Goal: Entertainment & Leisure: Consume media (video, audio)

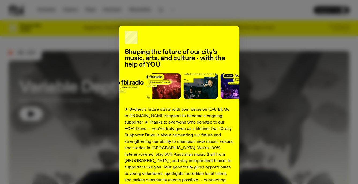
scroll to position [72, 0]
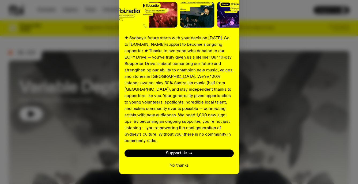
click at [172, 163] on button "No thanks" at bounding box center [179, 166] width 19 height 6
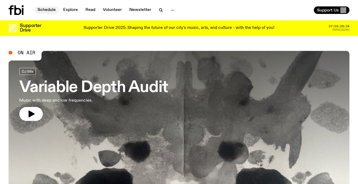
click at [51, 10] on link "Schedule" at bounding box center [46, 10] width 25 height 8
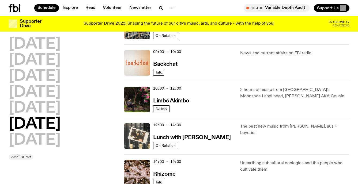
scroll to position [124, 0]
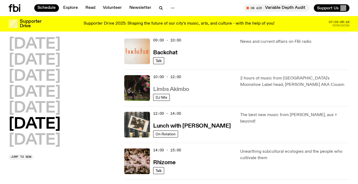
click at [177, 90] on h3 "Limbs Akimbo" at bounding box center [171, 90] width 36 height 6
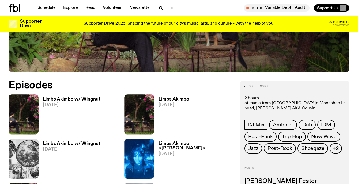
scroll to position [221, 0]
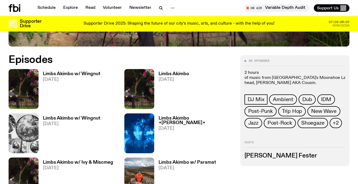
click at [76, 71] on div "Limbs Akimbo w/ Wingnut [DATE]" at bounding box center [70, 89] width 62 height 40
click at [76, 73] on h3 "Limbs Akimbo w/ Wingnut" at bounding box center [72, 74] width 58 height 5
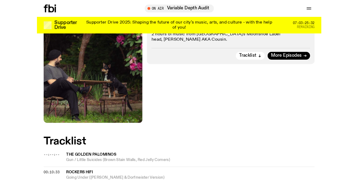
scroll to position [124, 0]
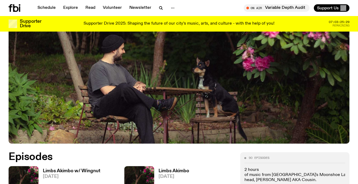
scroll to position [221, 0]
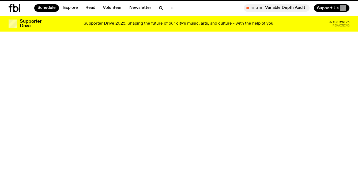
scroll to position [124, 0]
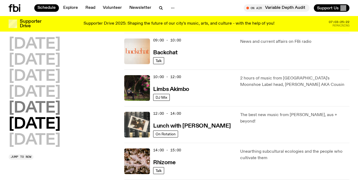
click at [32, 106] on h2 "[DATE]" at bounding box center [35, 108] width 52 height 15
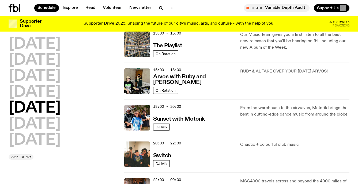
scroll to position [167, 0]
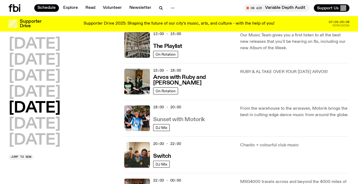
click at [185, 119] on h3 "Sunset with Motorik" at bounding box center [179, 120] width 52 height 6
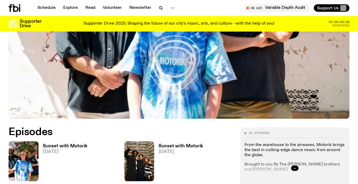
scroll to position [151, 0]
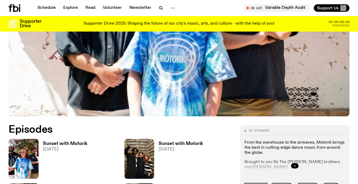
click at [79, 142] on h3 "Sunset with Motorik" at bounding box center [65, 144] width 45 height 5
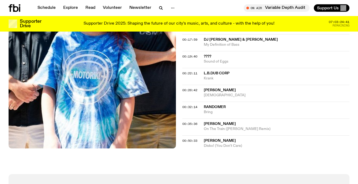
scroll to position [231, 0]
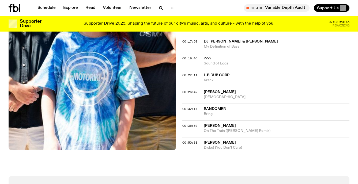
click at [108, 135] on img at bounding box center [93, 39] width 168 height 223
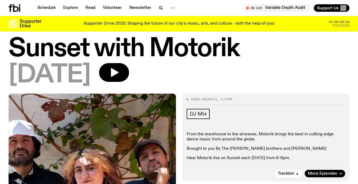
scroll to position [0, 0]
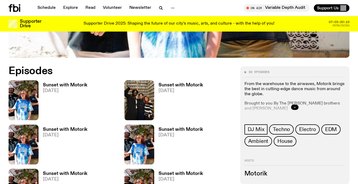
scroll to position [210, 0]
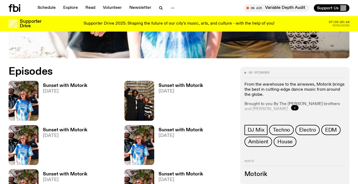
click at [201, 85] on h3 "Sunset with Motorik" at bounding box center [181, 86] width 45 height 5
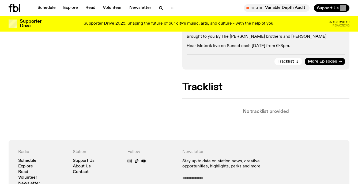
scroll to position [106, 0]
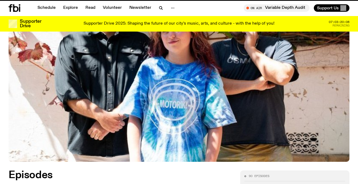
scroll to position [210, 0]
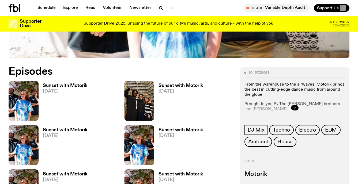
click at [77, 131] on h3 "Sunset with Motorik" at bounding box center [65, 130] width 45 height 5
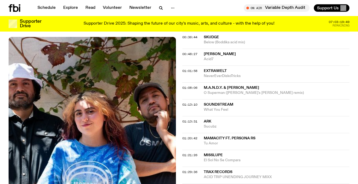
scroll to position [267, 0]
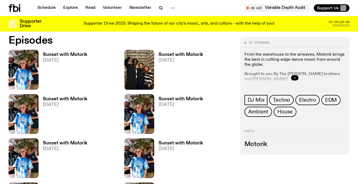
scroll to position [246, 0]
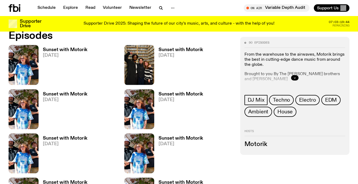
click at [191, 93] on h3 "Sunset with Motorik" at bounding box center [181, 94] width 45 height 5
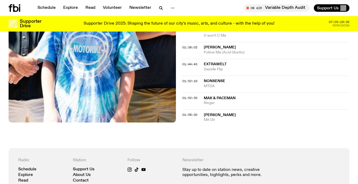
scroll to position [445, 0]
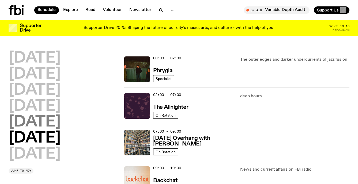
click at [44, 121] on h2 "[DATE]" at bounding box center [35, 122] width 52 height 15
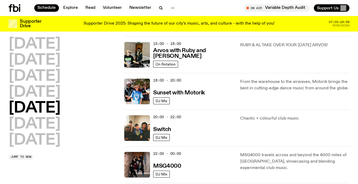
scroll to position [212, 0]
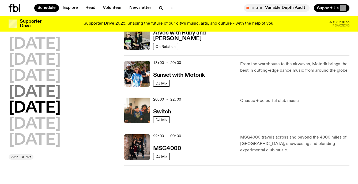
click at [34, 87] on h2 "[DATE]" at bounding box center [35, 92] width 52 height 15
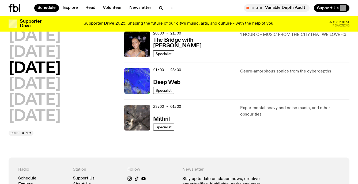
scroll to position [247, 0]
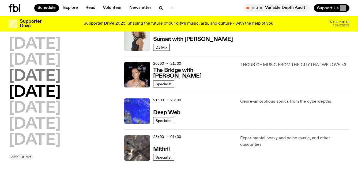
click at [29, 78] on h2 "[DATE]" at bounding box center [35, 76] width 52 height 15
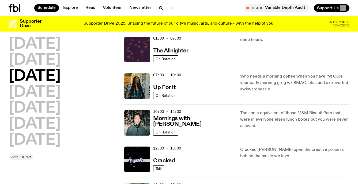
scroll to position [15, 0]
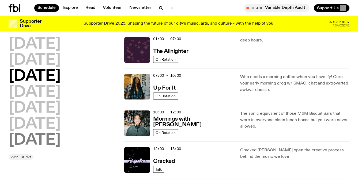
click at [43, 142] on h2 "[DATE]" at bounding box center [35, 140] width 52 height 15
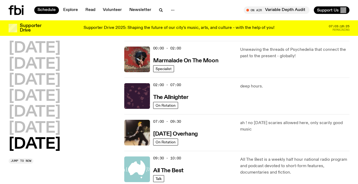
scroll to position [0, 0]
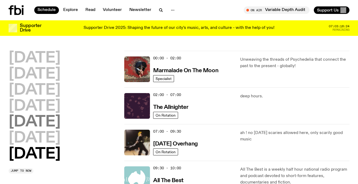
click at [20, 124] on h2 "[DATE]" at bounding box center [35, 122] width 52 height 15
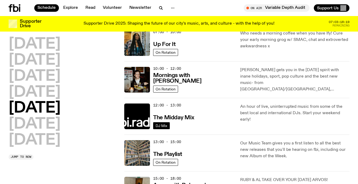
scroll to position [61, 0]
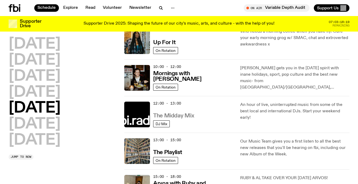
click at [175, 115] on h3 "The Midday Mix" at bounding box center [173, 116] width 41 height 6
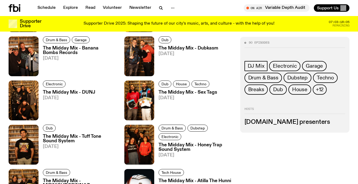
scroll to position [580, 0]
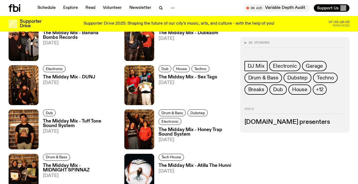
click at [86, 78] on h3 "The Midday Mix - DUNJ" at bounding box center [69, 77] width 53 height 5
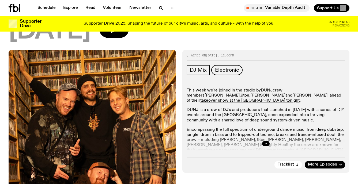
scroll to position [52, 0]
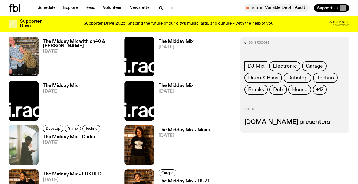
scroll to position [330, 0]
